Goal: Task Accomplishment & Management: Manage account settings

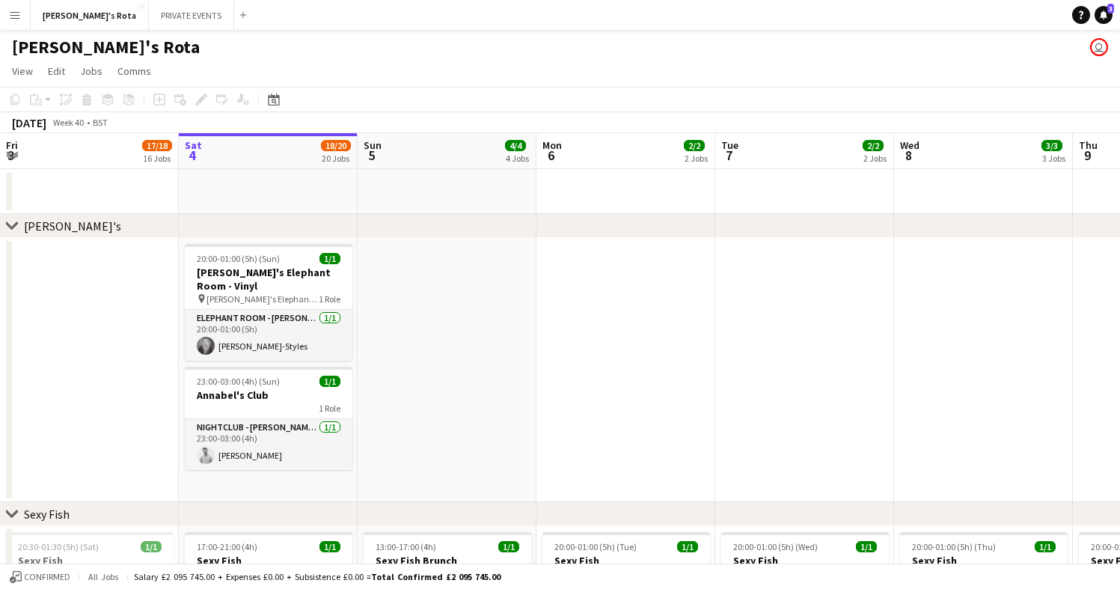
click at [11, 155] on app-icon "Expand/collapse" at bounding box center [12, 154] width 12 height 14
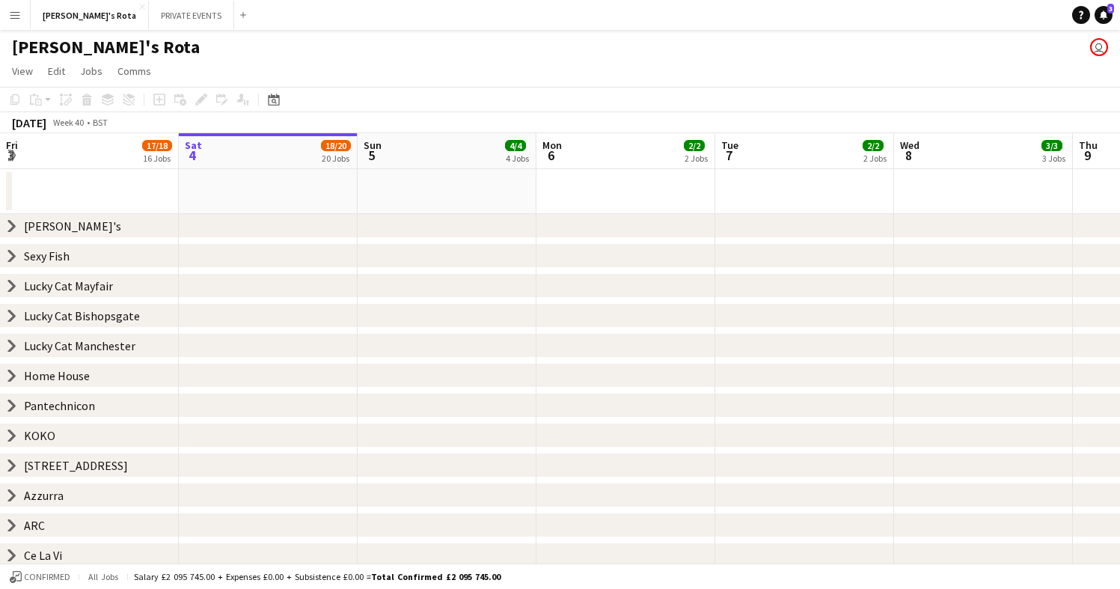
click at [11, 155] on app-icon "Expand/collapse" at bounding box center [11, 156] width 14 height 12
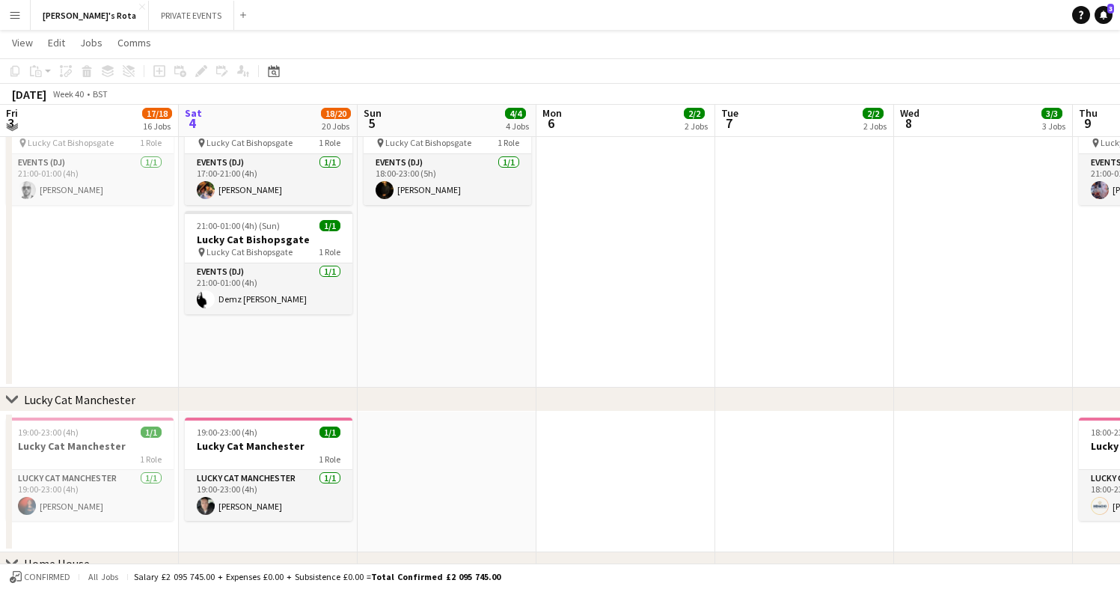
scroll to position [1194, 0]
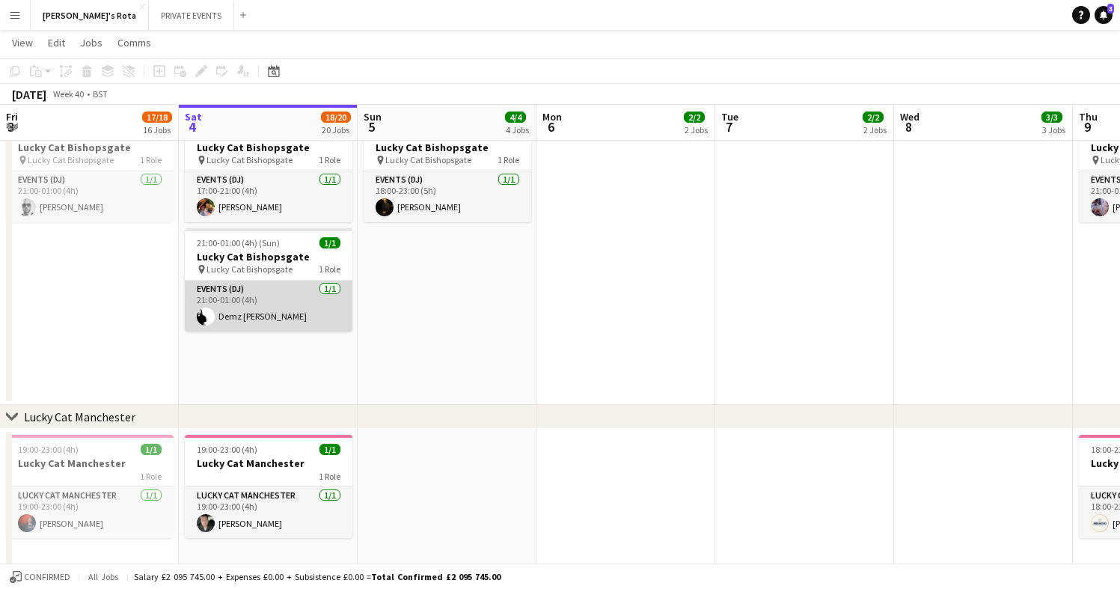
click at [221, 302] on app-card-role "Events (DJ) [DATE] 21:00-01:00 (4h) Demz [PERSON_NAME]" at bounding box center [269, 305] width 168 height 51
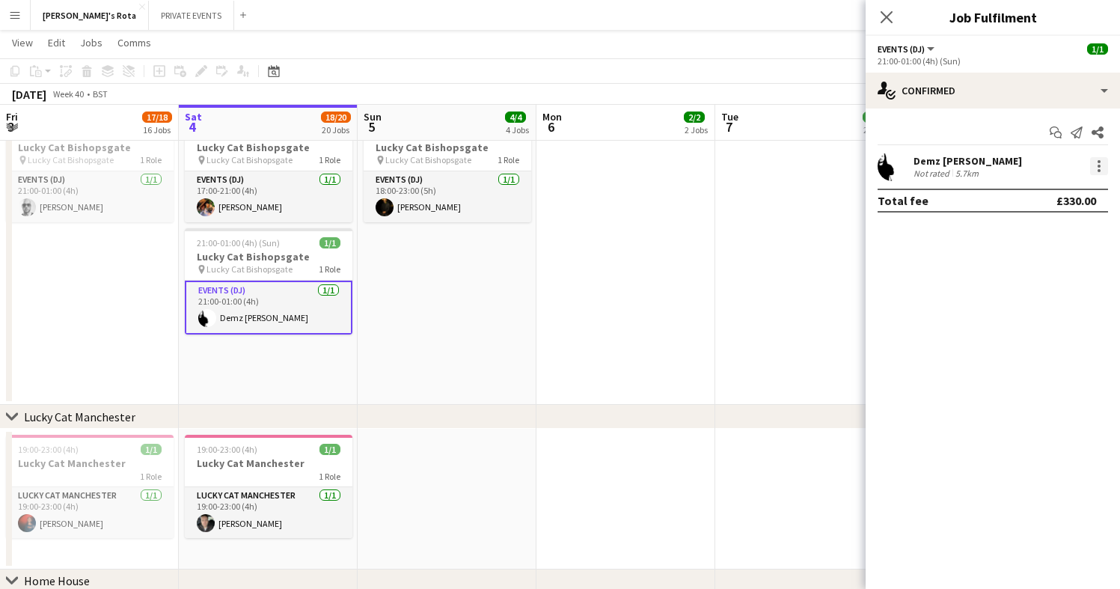
click at [1098, 169] on div at bounding box center [1098, 170] width 3 height 3
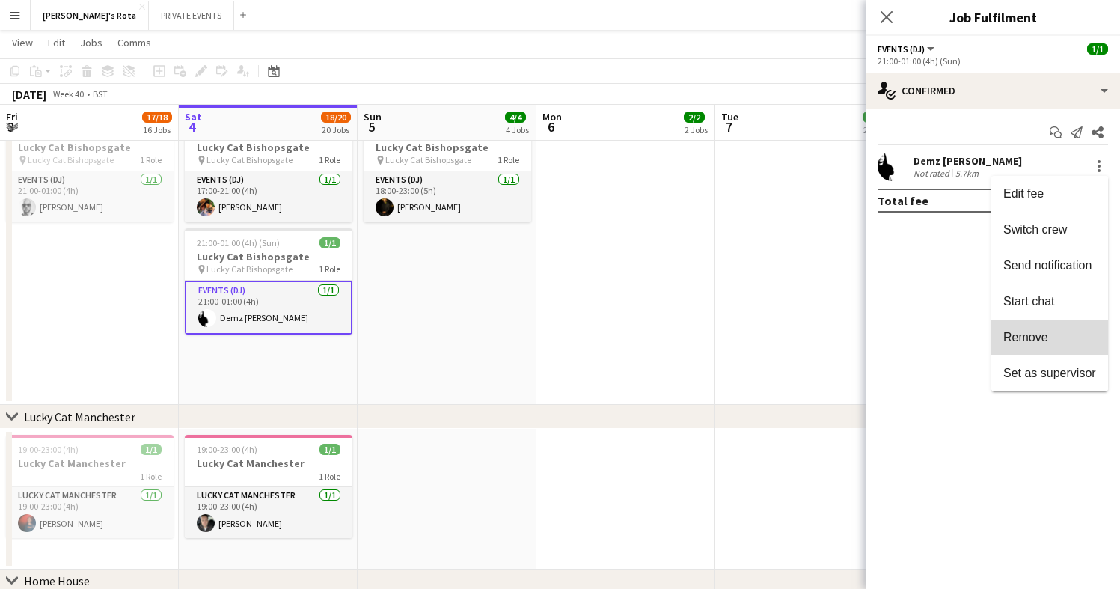
click at [1049, 330] on button "Remove" at bounding box center [1049, 337] width 117 height 36
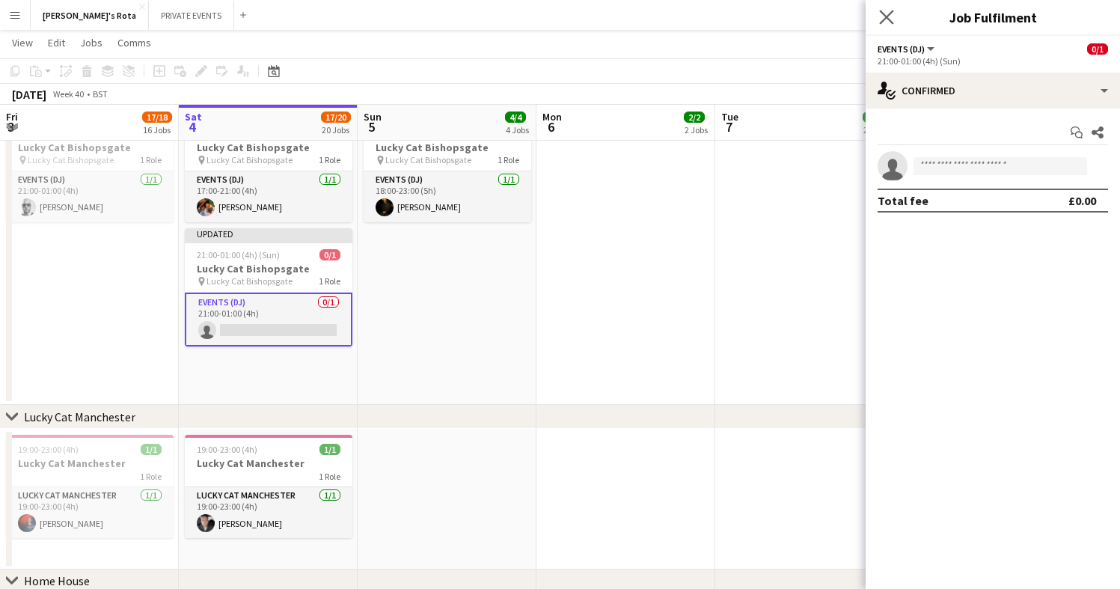
click at [886, 10] on icon "Close pop-in" at bounding box center [886, 17] width 14 height 14
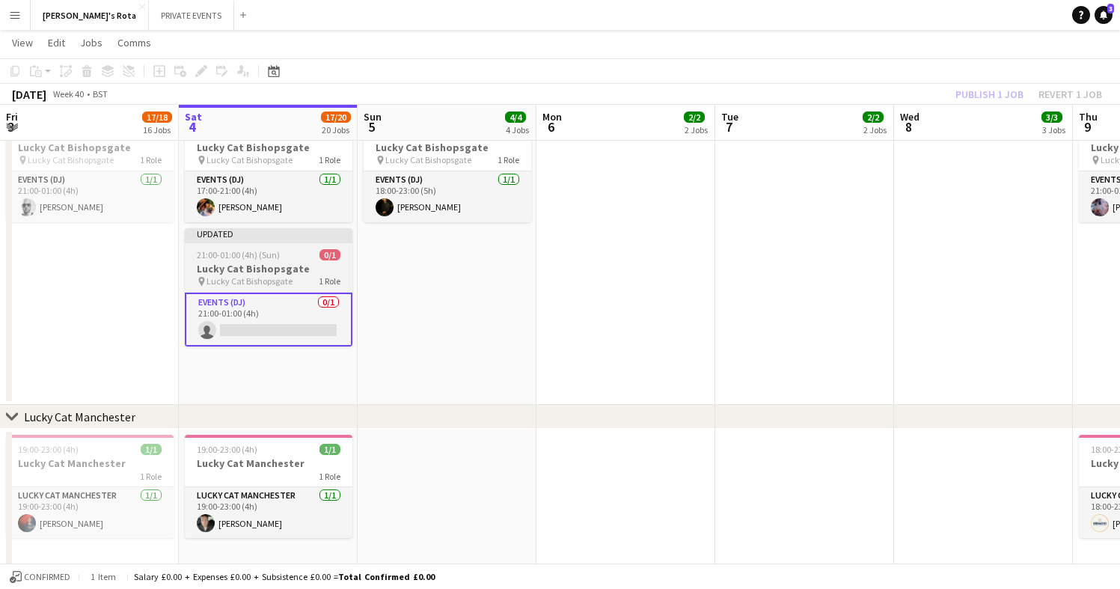
click at [260, 253] on span "21:00-01:00 (4h) (Sun)" at bounding box center [238, 254] width 83 height 11
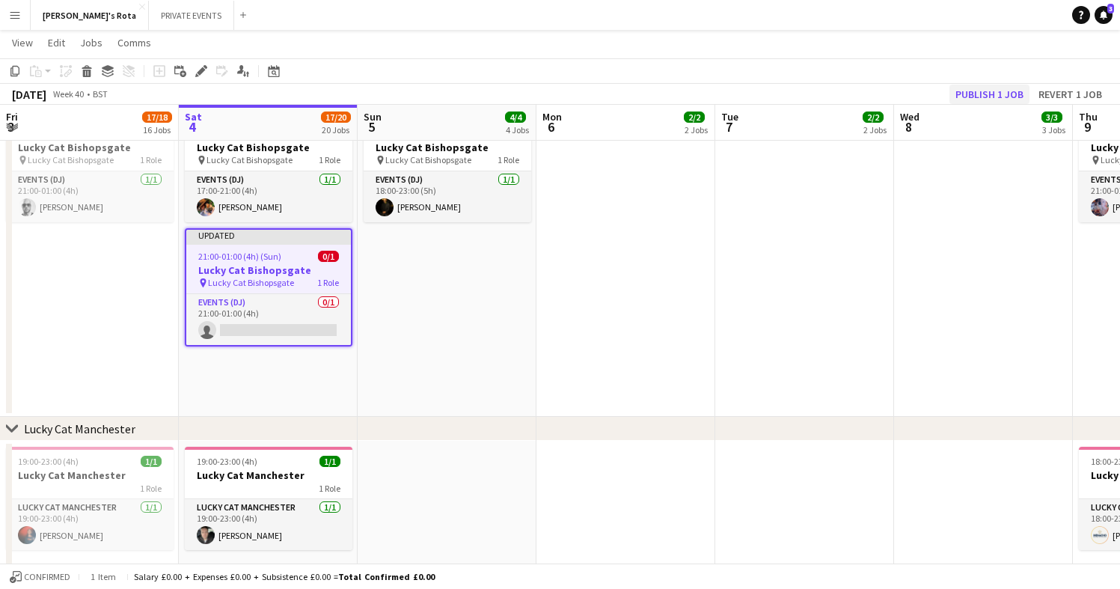
click at [965, 91] on button "Publish 1 job" at bounding box center [989, 94] width 80 height 19
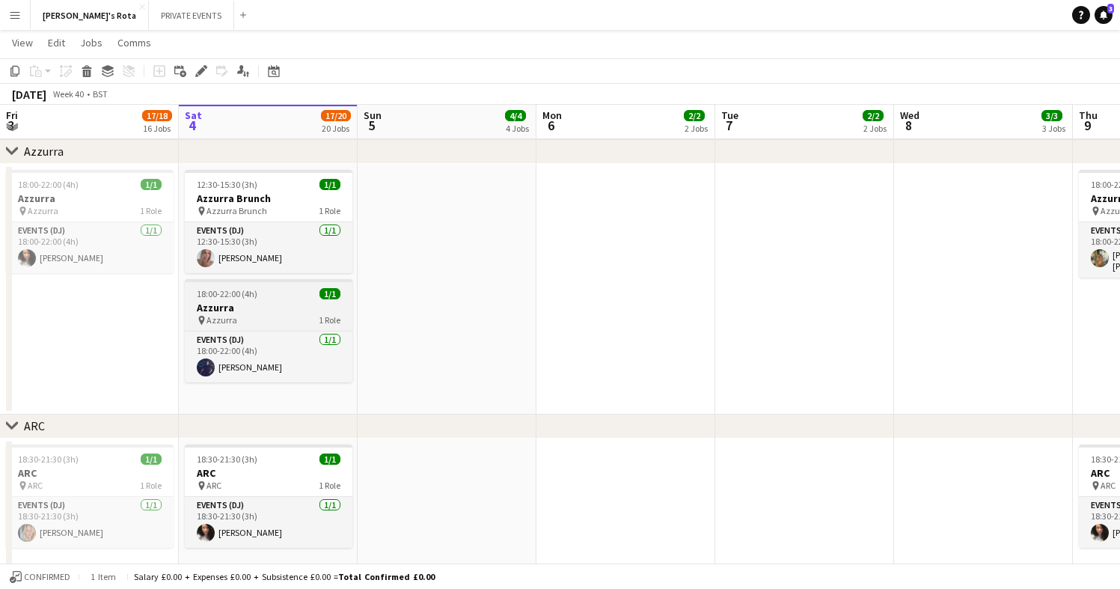
scroll to position [2587, 0]
